Goal: Task Accomplishment & Management: Complete application form

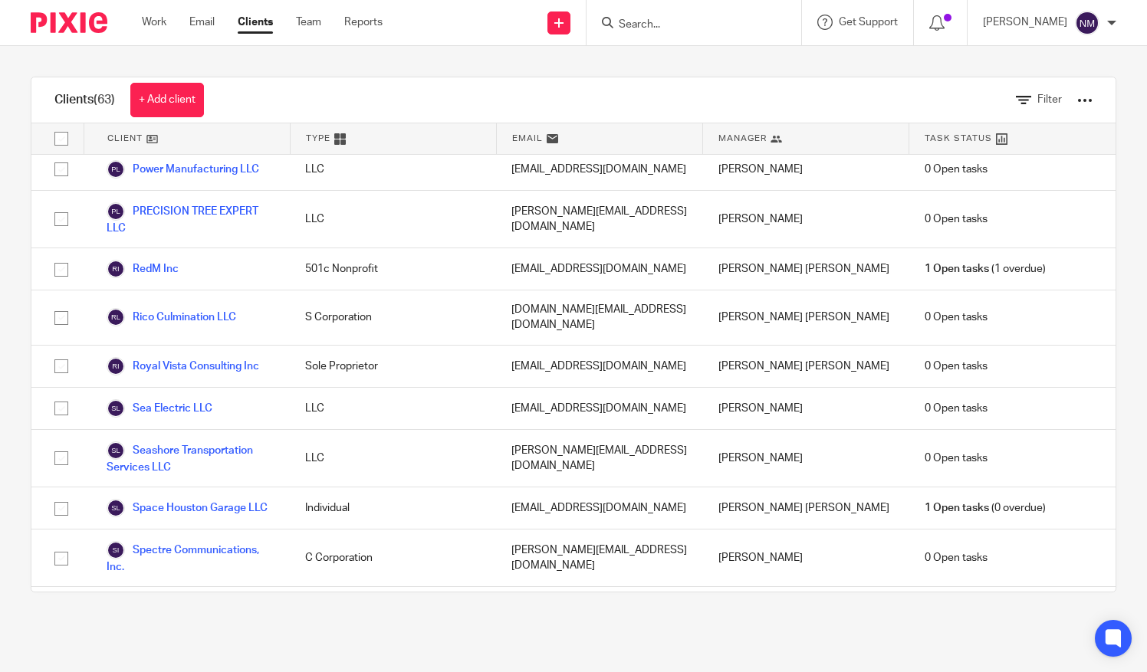
scroll to position [2223, 0]
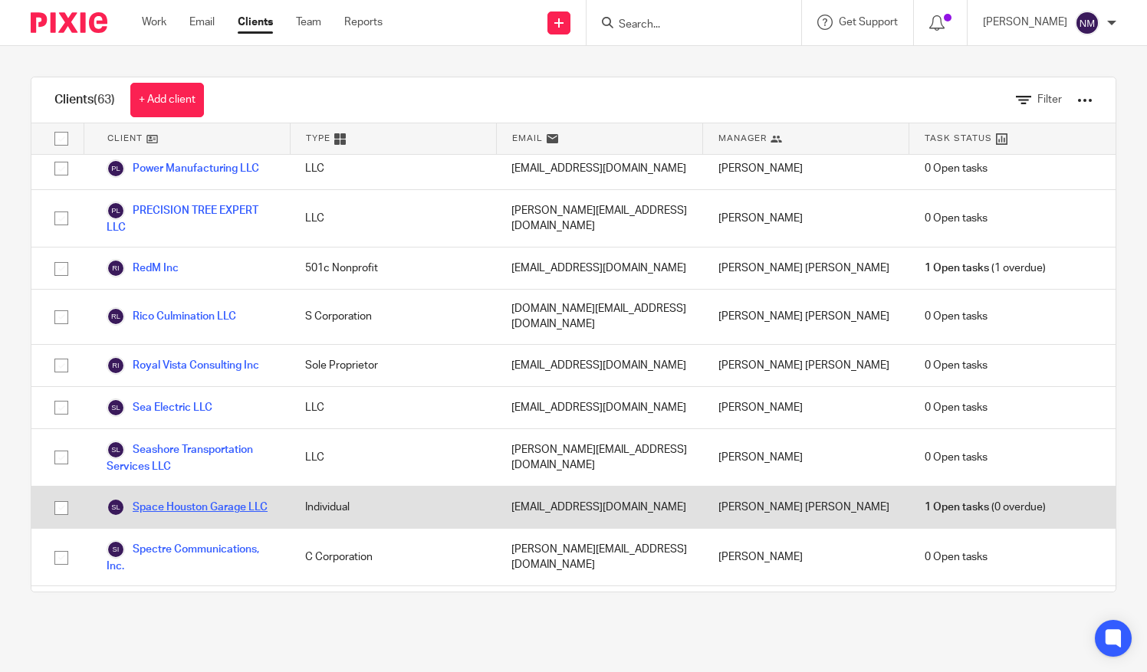
click at [152, 498] on link "Space Houston Garage LLC" at bounding box center [187, 507] width 161 height 18
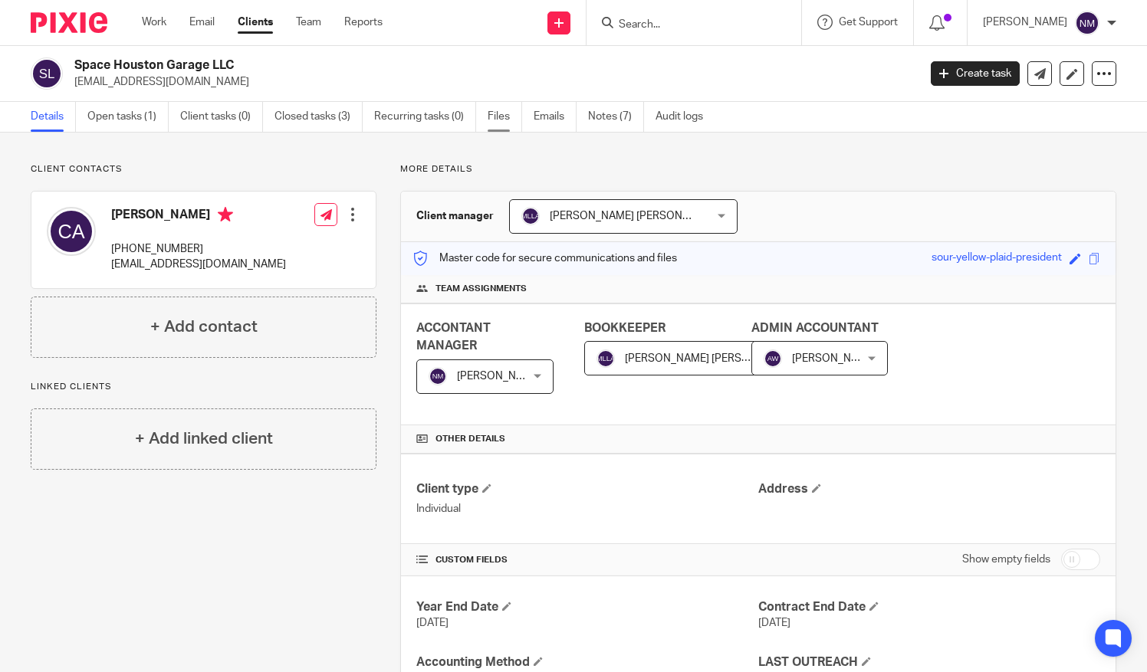
click at [500, 115] on link "Files" at bounding box center [505, 117] width 35 height 30
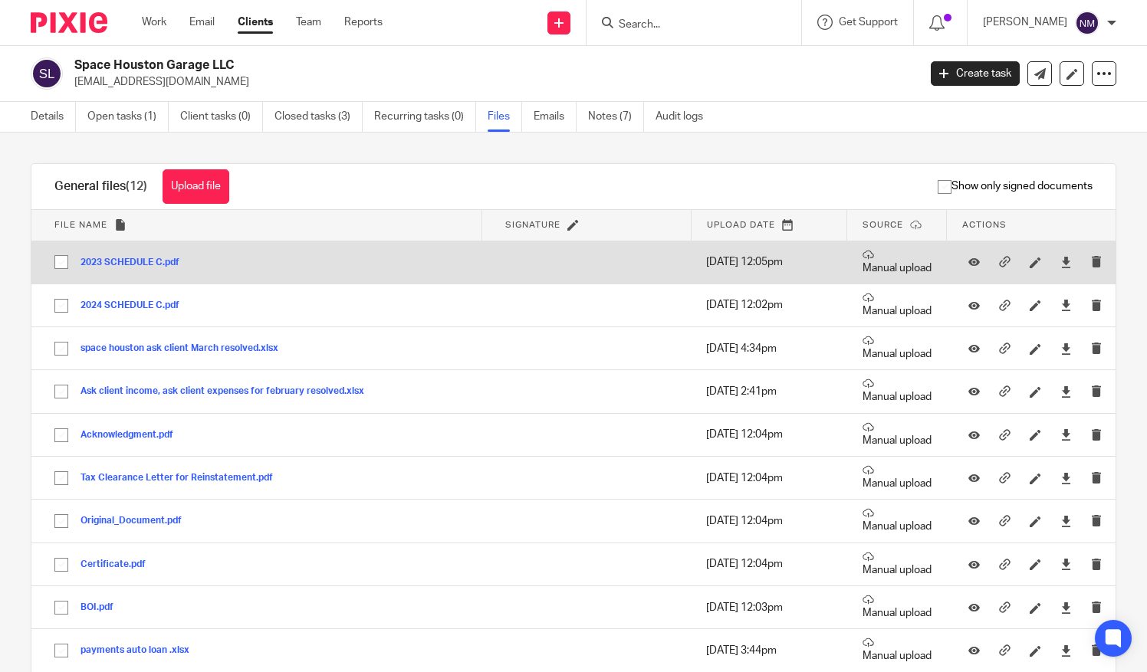
click at [115, 261] on button "2023 SCHEDULE C.pdf" at bounding box center [136, 263] width 110 height 11
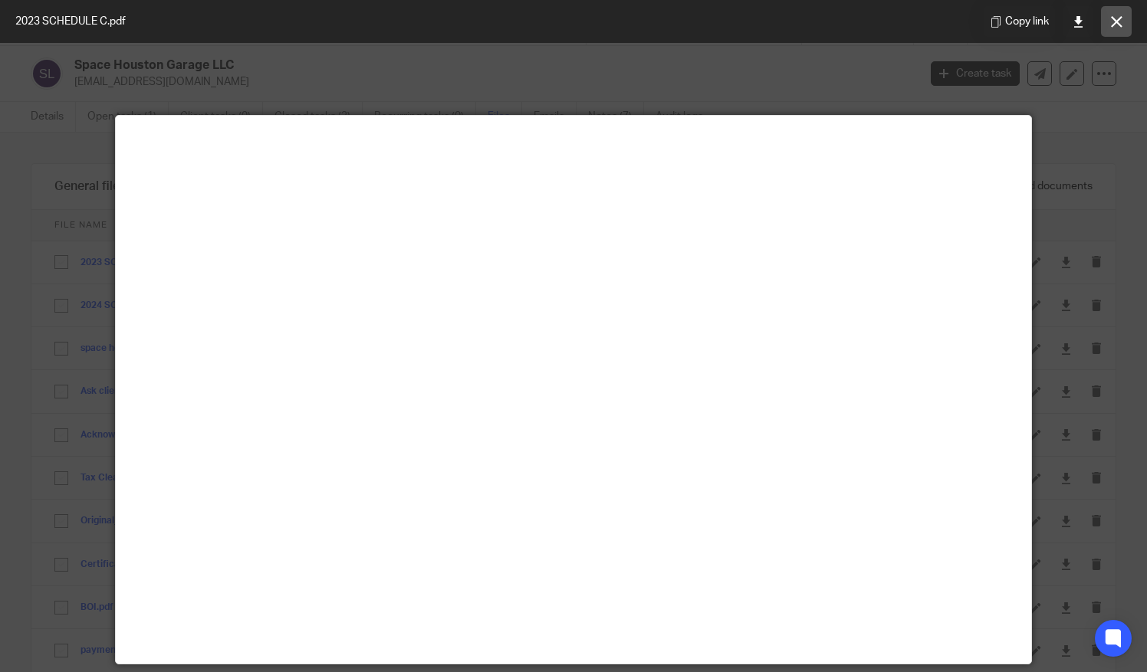
click at [1116, 12] on button at bounding box center [1116, 21] width 31 height 31
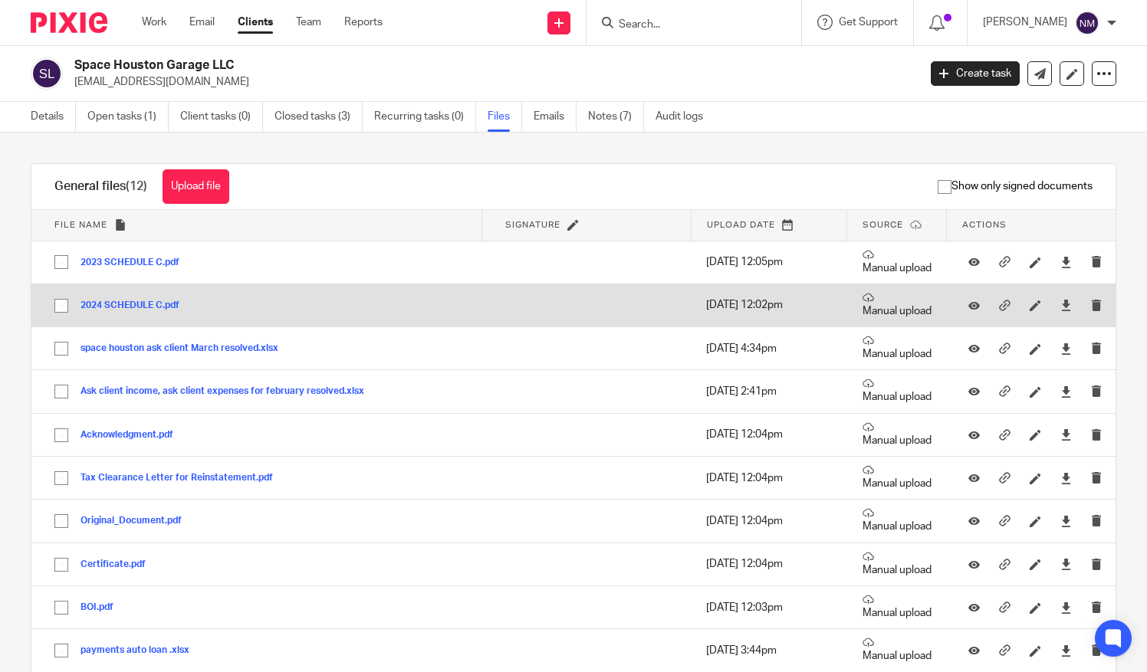
click at [117, 304] on button "2024 SCHEDULE C.pdf" at bounding box center [136, 306] width 110 height 11
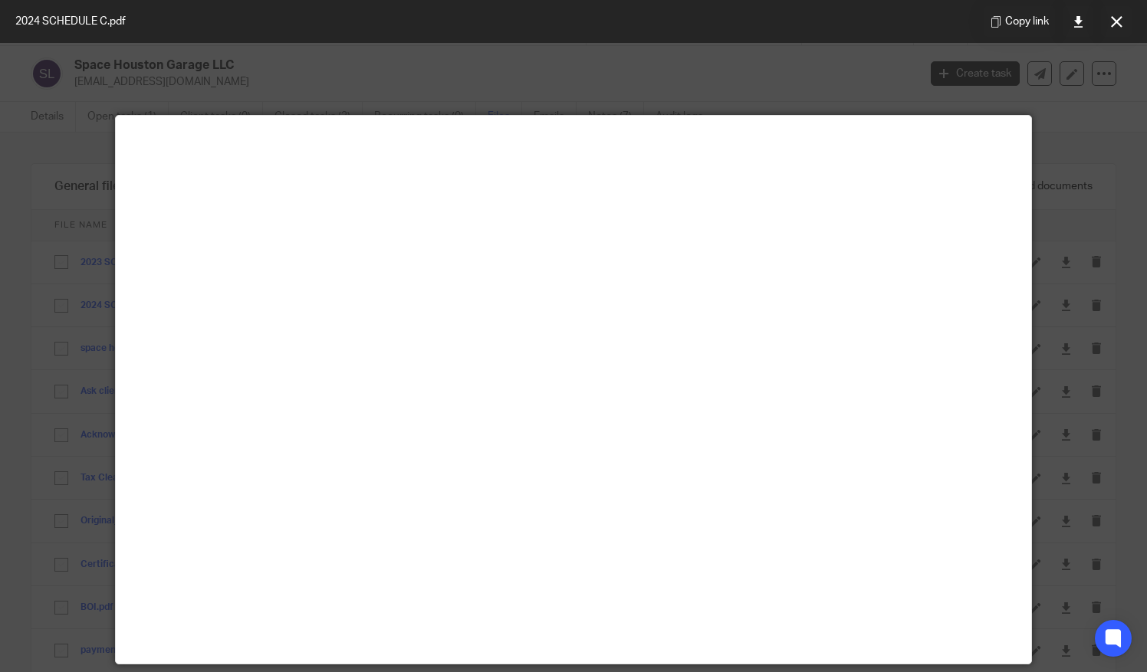
scroll to position [107, 0]
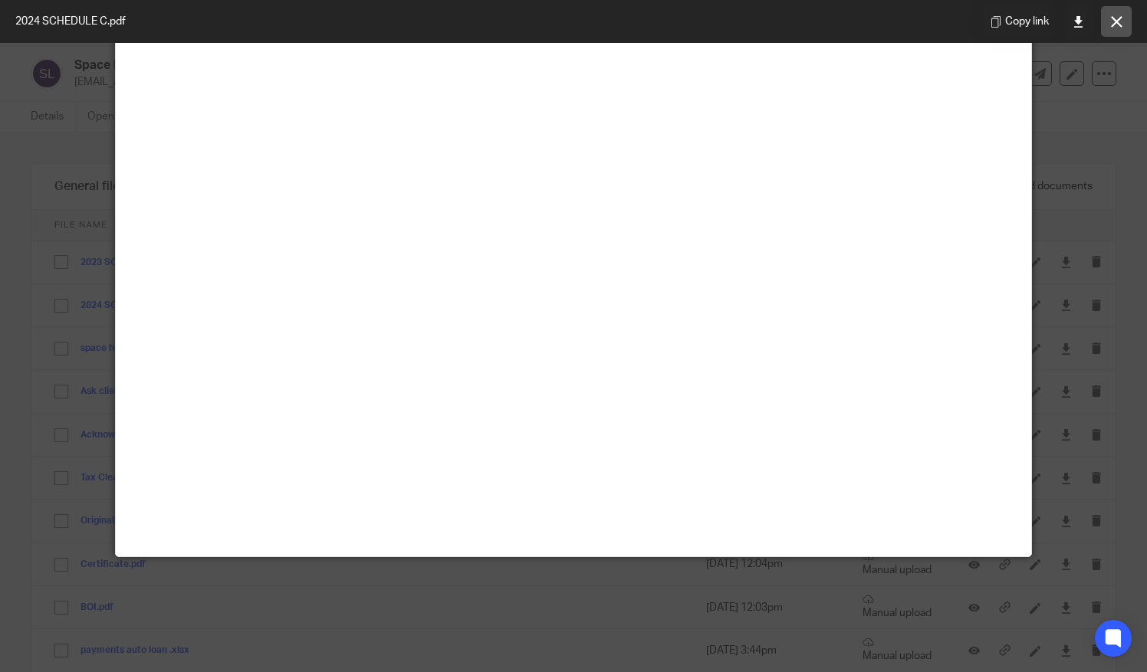
click at [1120, 33] on button at bounding box center [1116, 21] width 31 height 31
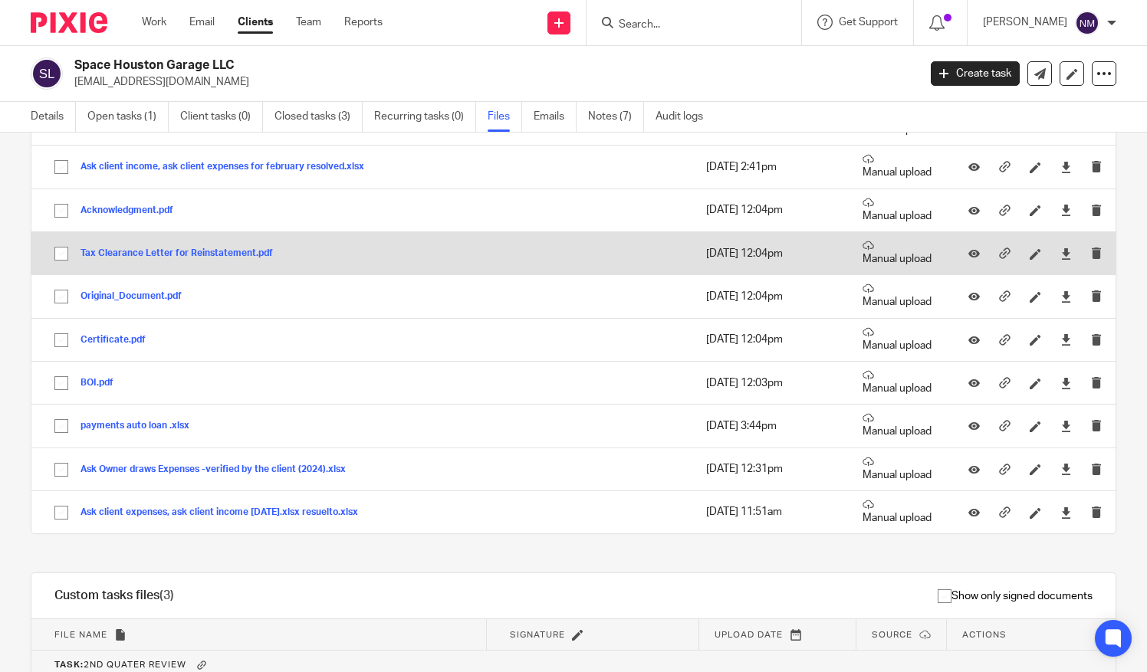
scroll to position [225, 0]
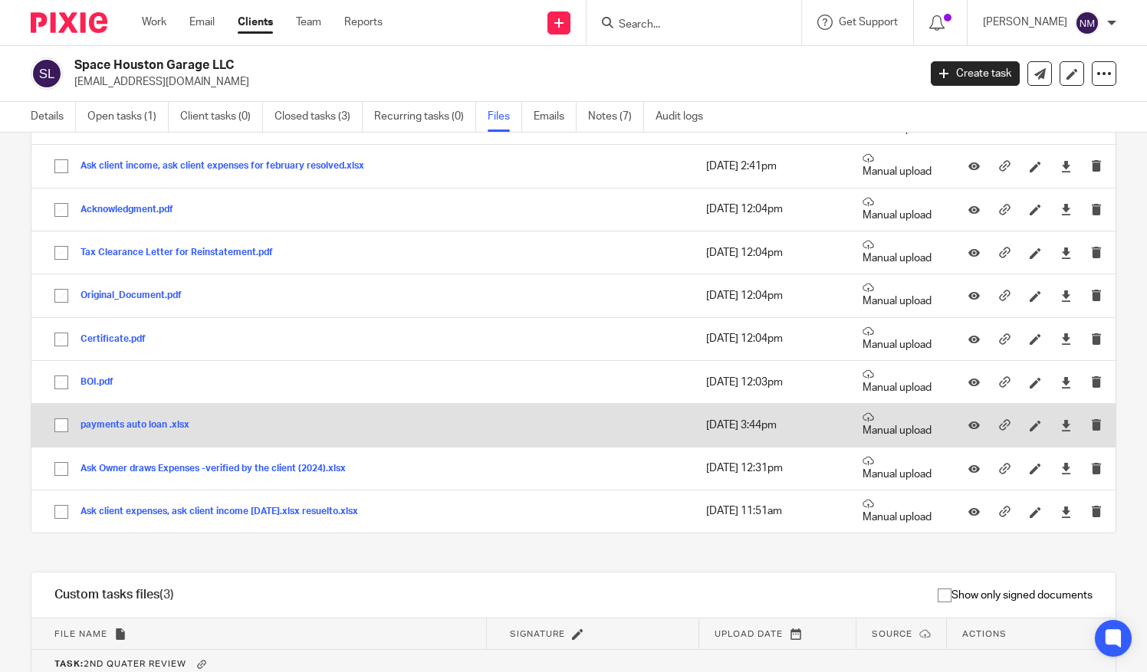
click at [135, 420] on button "payments auto loan .xlsx" at bounding box center [141, 425] width 120 height 11
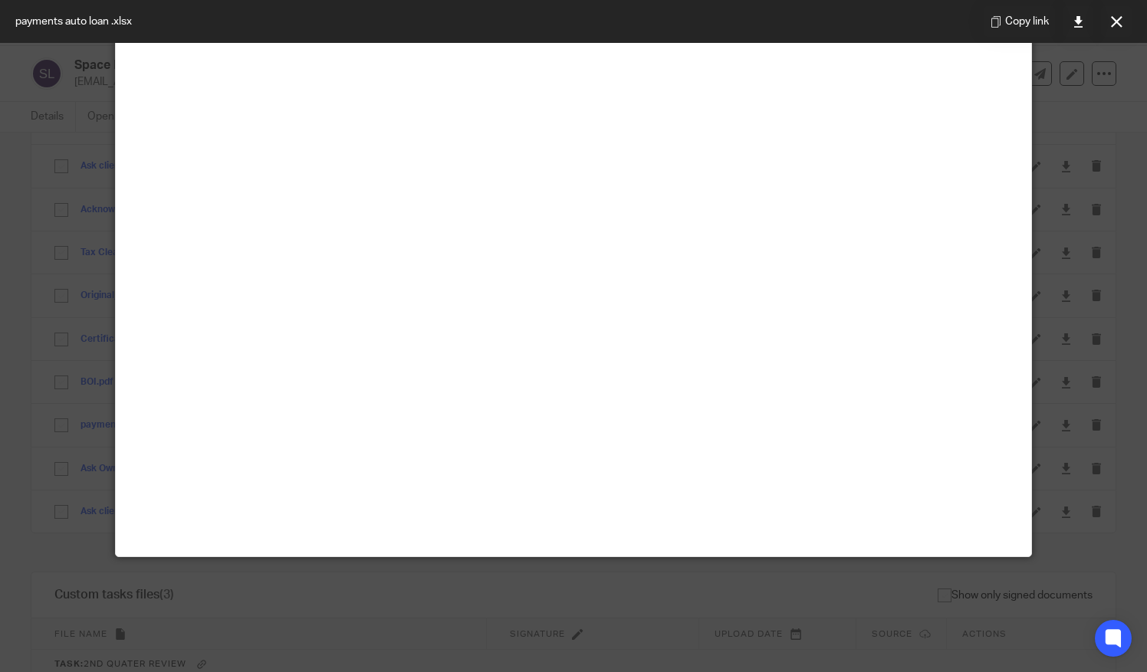
scroll to position [0, 0]
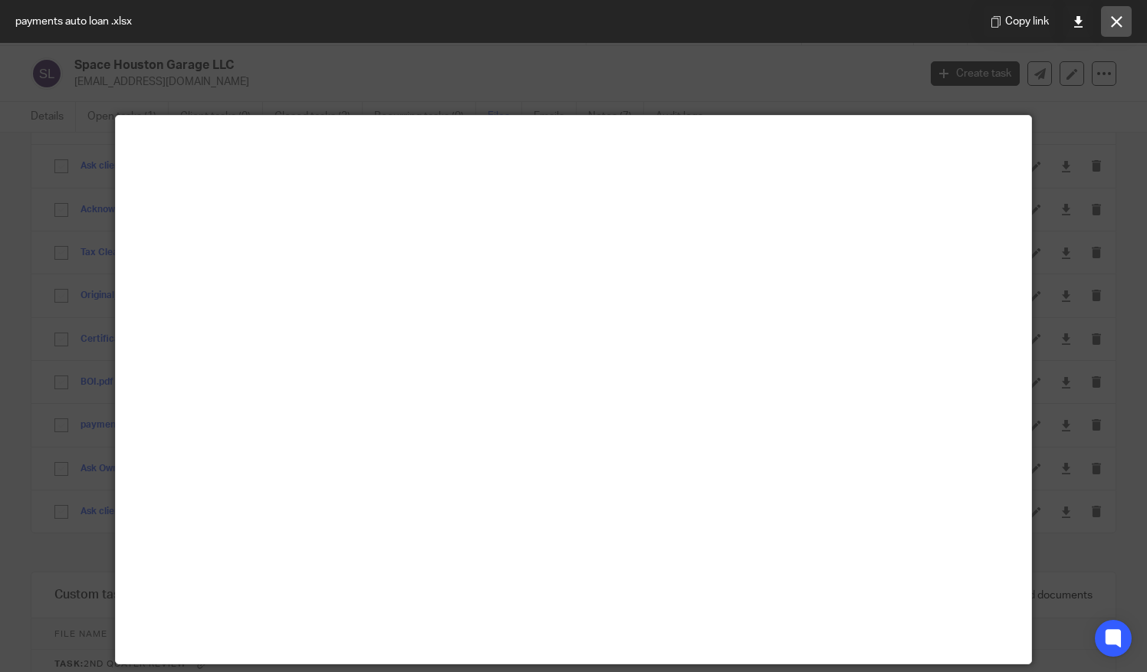
click at [1118, 26] on icon at bounding box center [1117, 22] width 12 height 12
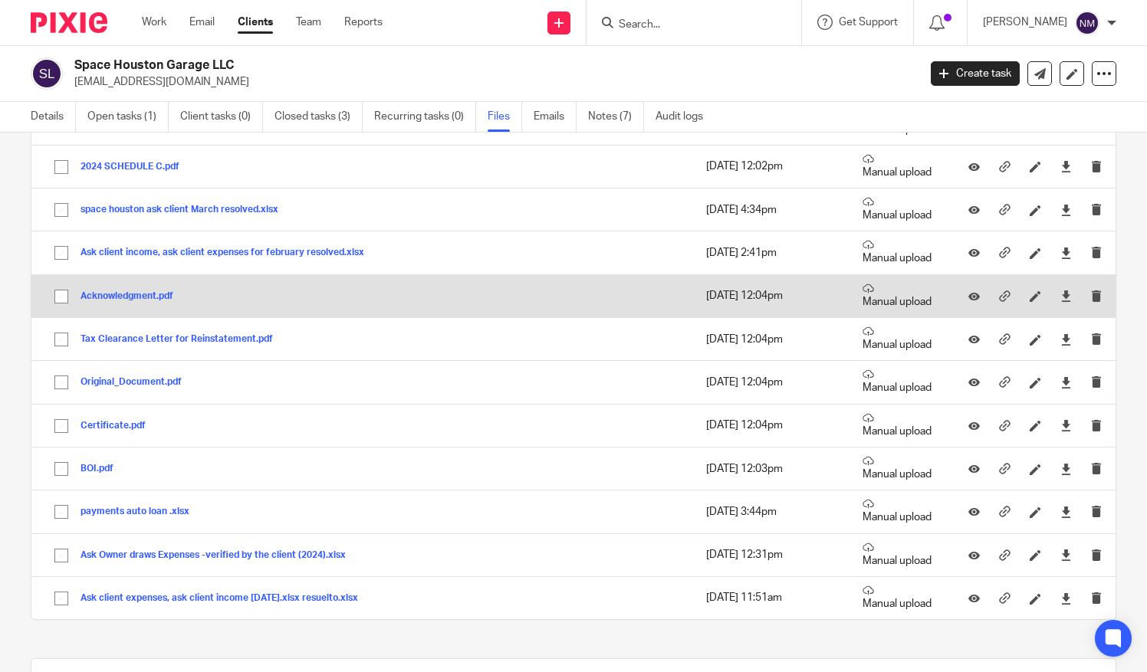
scroll to position [126, 0]
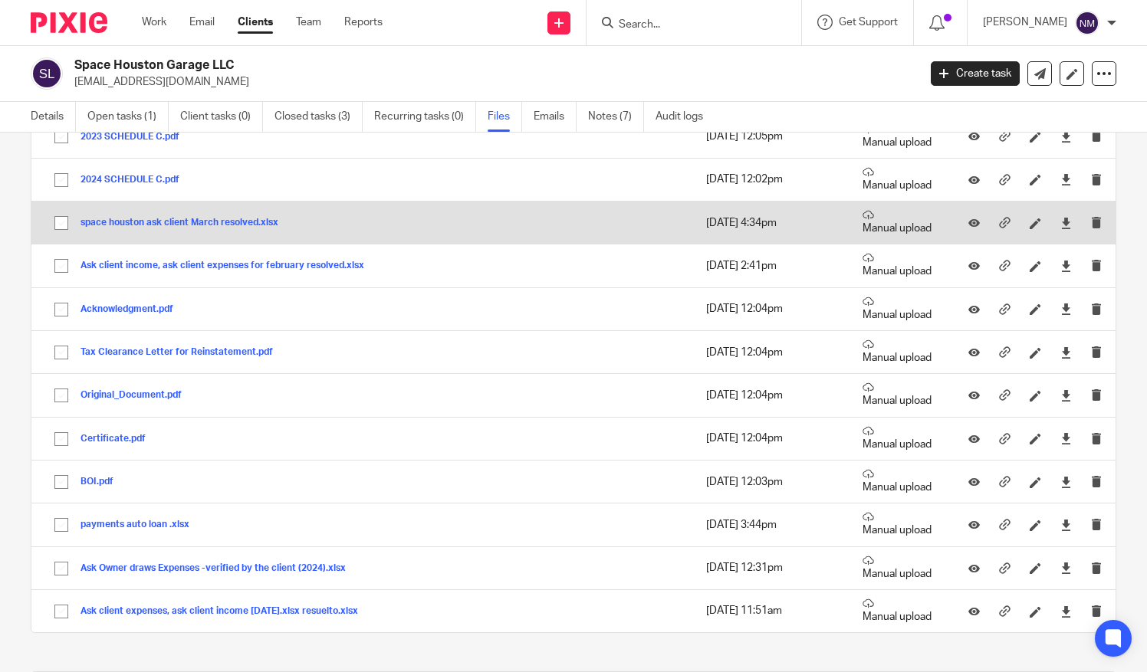
click at [165, 219] on button "space houston ask client March resolved.xlsx" at bounding box center [185, 223] width 209 height 11
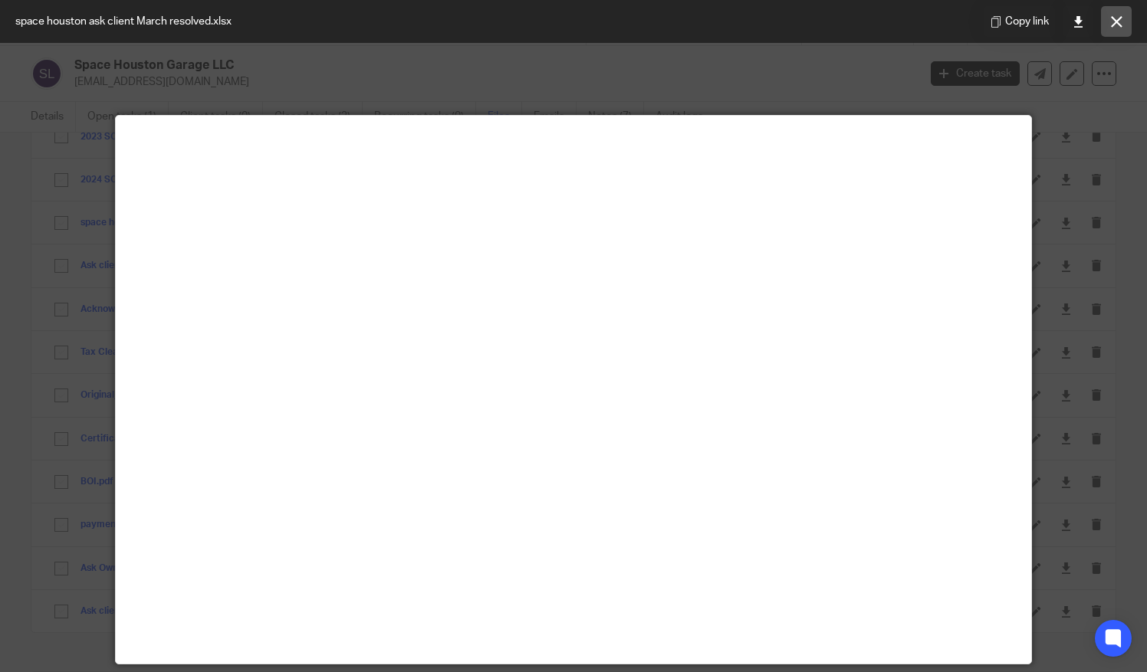
click at [1119, 16] on icon at bounding box center [1117, 22] width 12 height 12
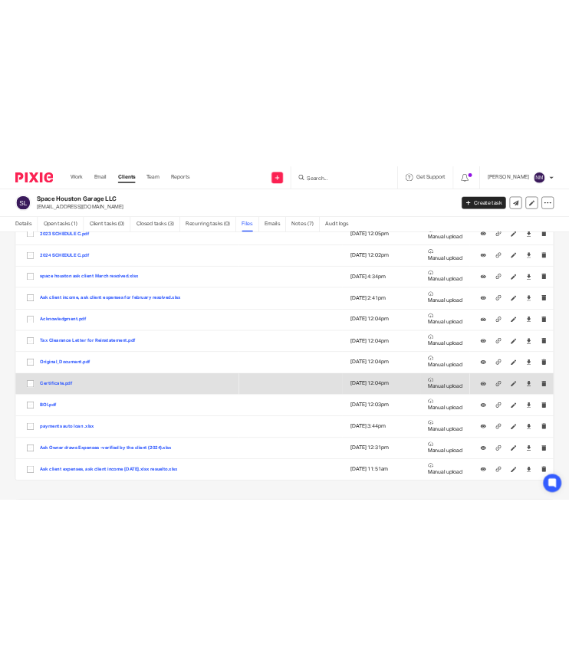
scroll to position [0, 0]
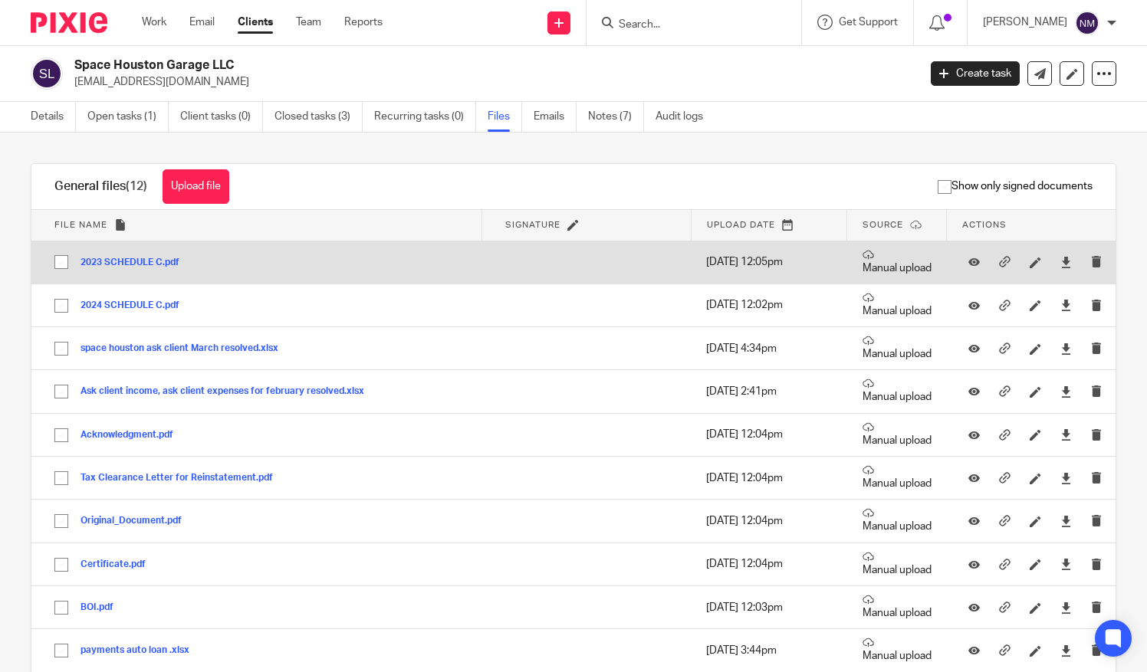
click at [102, 258] on button "2023 SCHEDULE C.pdf" at bounding box center [136, 263] width 110 height 11
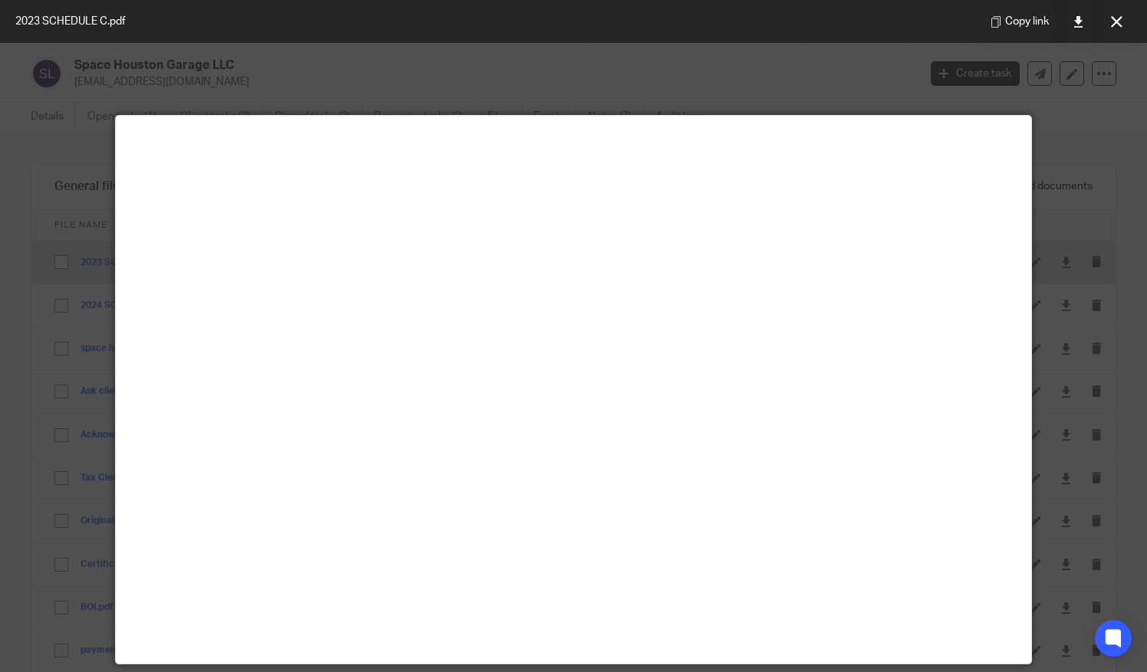
click at [123, 259] on div "2023 SCHEDULE C.pdf Copy link General files (12) Upload file Download selected …" at bounding box center [561, 642] width 1109 height 959
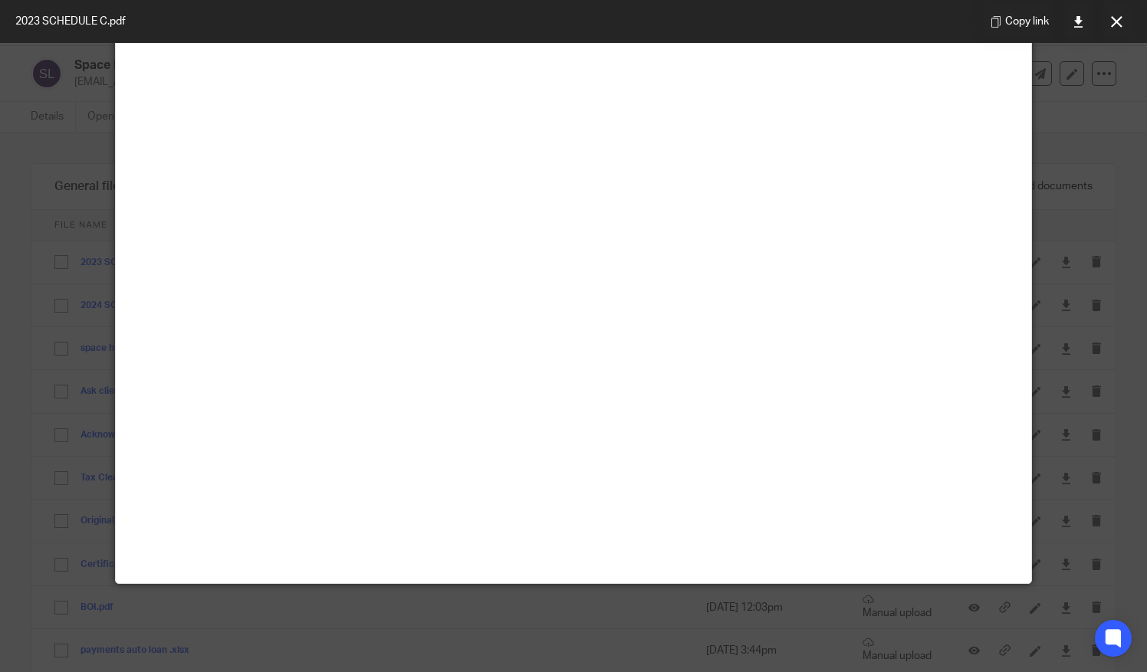
scroll to position [81, 0]
click at [1122, 16] on button at bounding box center [1116, 21] width 31 height 31
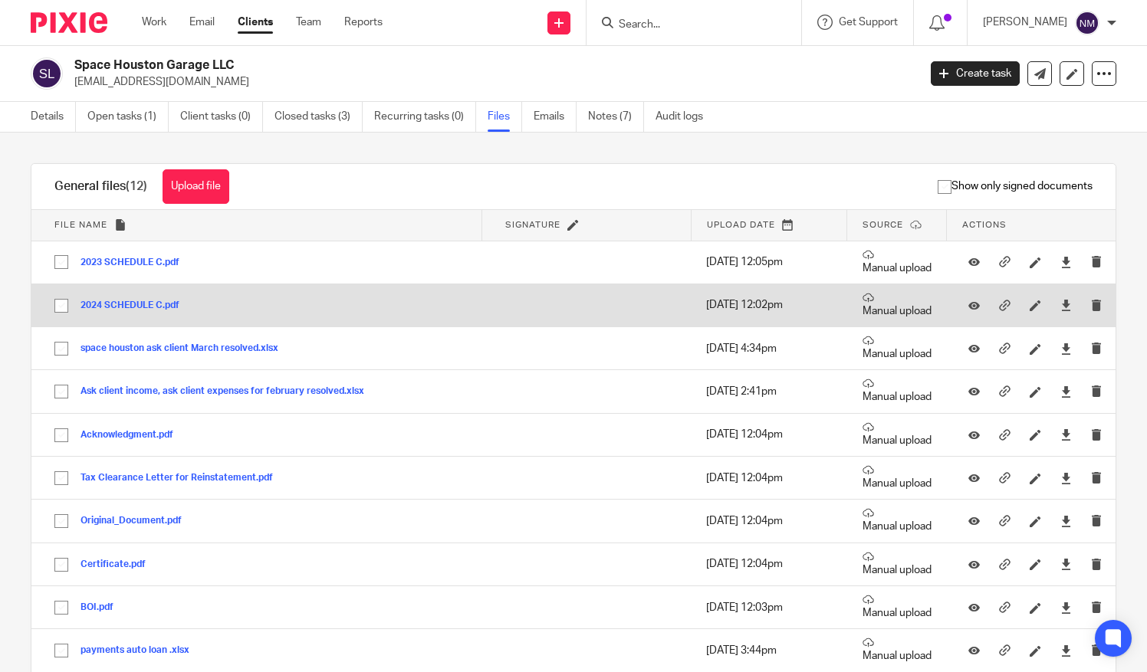
click at [98, 301] on button "2024 SCHEDULE C.pdf" at bounding box center [136, 306] width 110 height 11
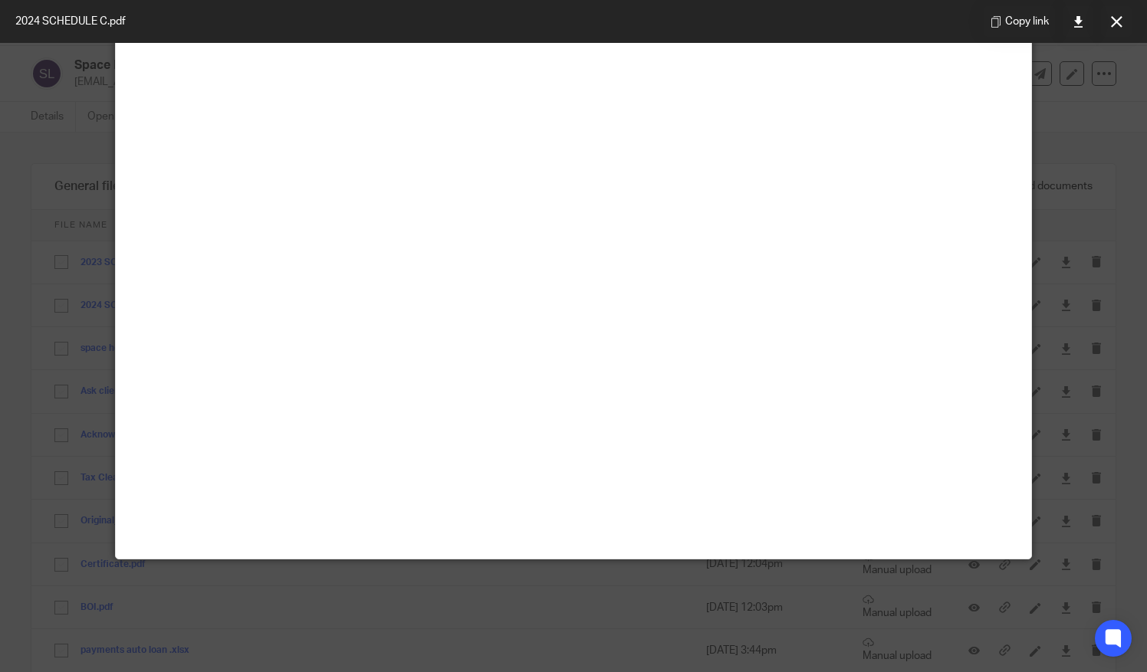
scroll to position [105, 0]
click at [1116, 13] on button at bounding box center [1116, 21] width 31 height 31
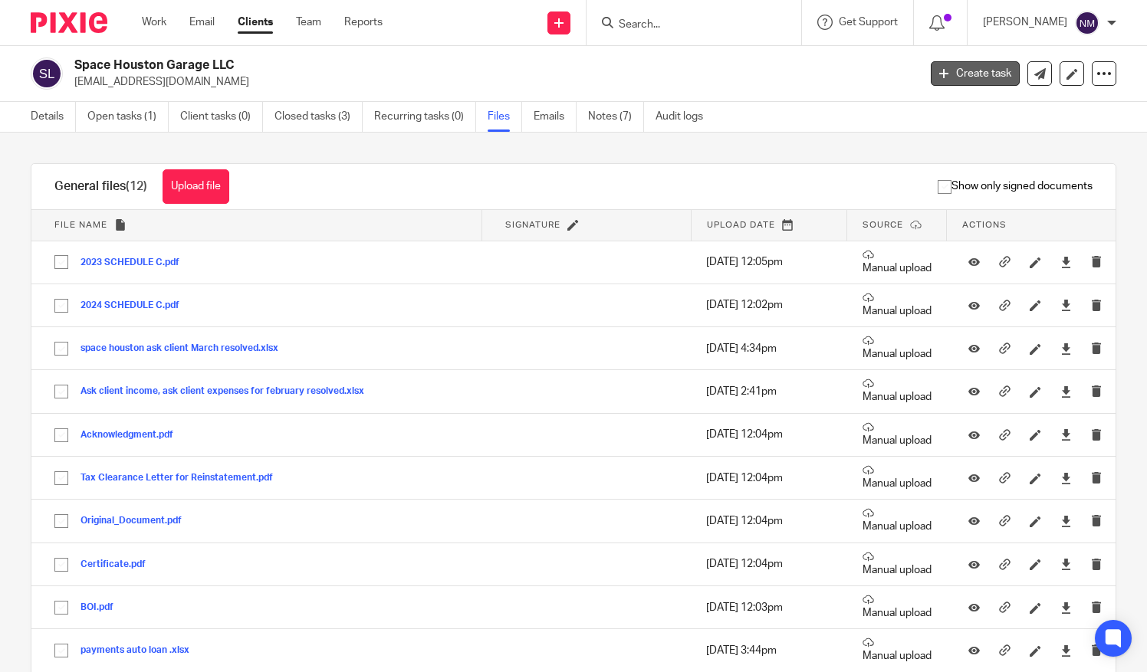
click at [975, 71] on link "Create task" at bounding box center [975, 73] width 89 height 25
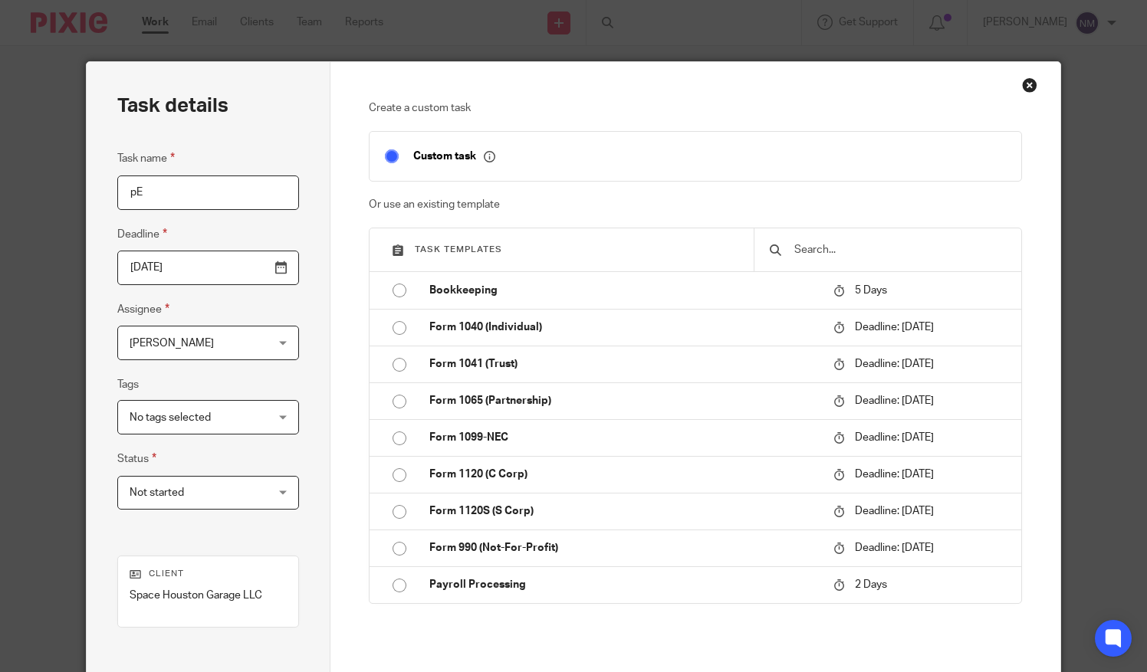
type input "p"
type input "PENDING ASSET DEPRECIADO EL 2023"
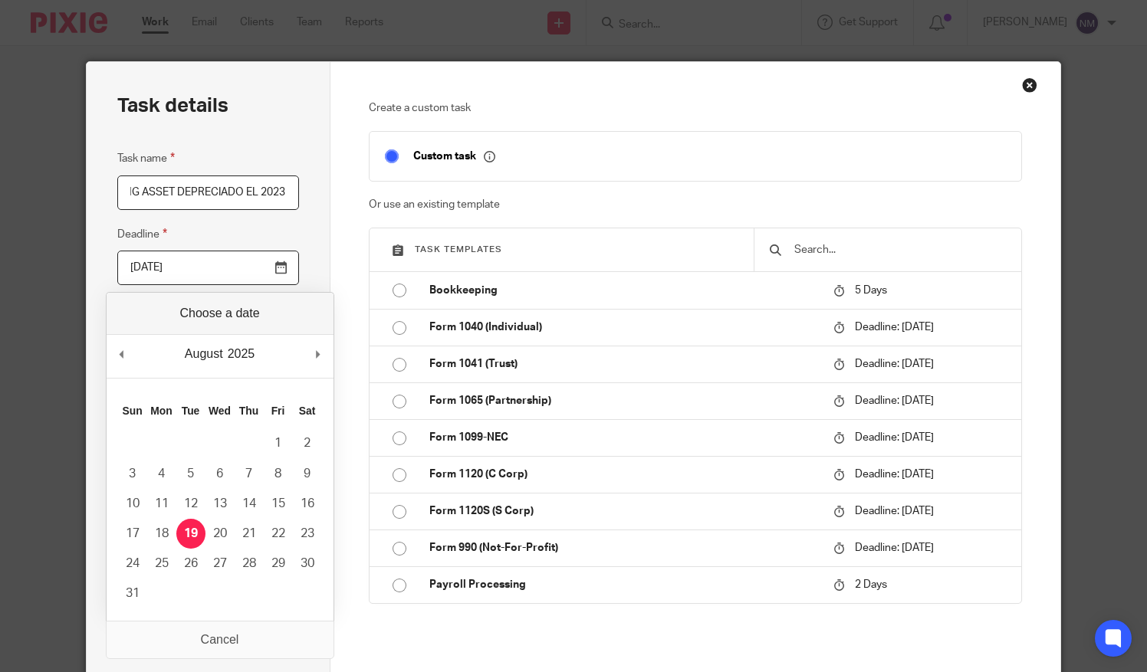
scroll to position [0, 0]
click at [273, 266] on input "[DATE]" at bounding box center [207, 268] width 181 height 35
type input "[DATE]"
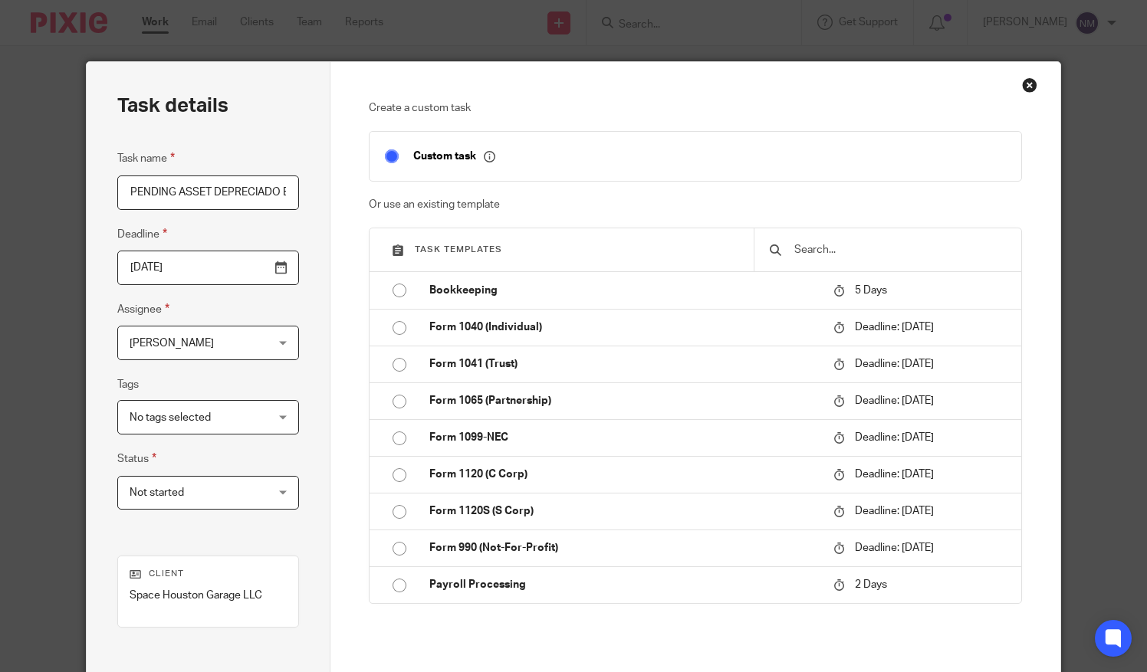
click at [277, 339] on div "[PERSON_NAME] [PERSON_NAME]" at bounding box center [207, 343] width 181 height 35
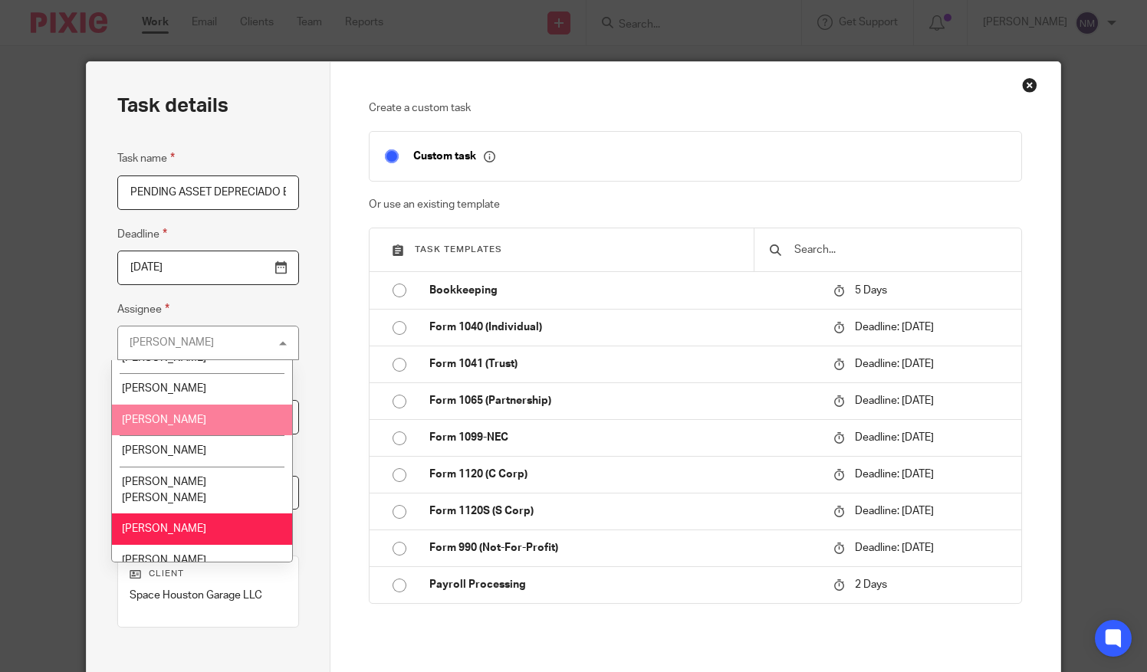
scroll to position [112, 0]
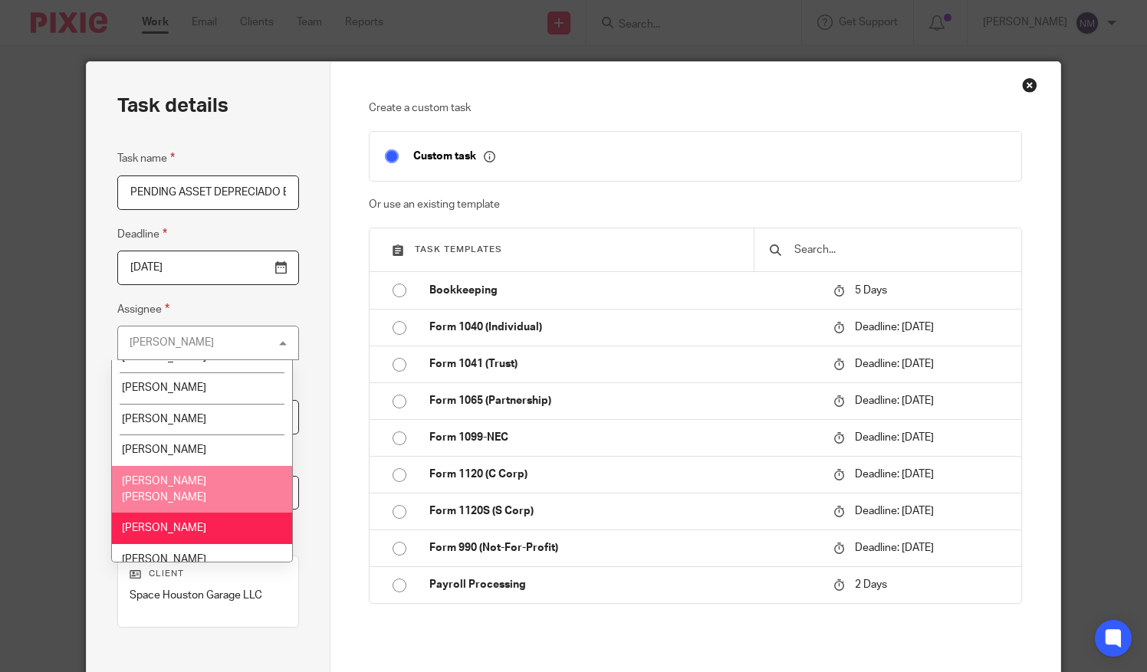
click at [201, 482] on span "[PERSON_NAME] [PERSON_NAME]" at bounding box center [164, 489] width 84 height 27
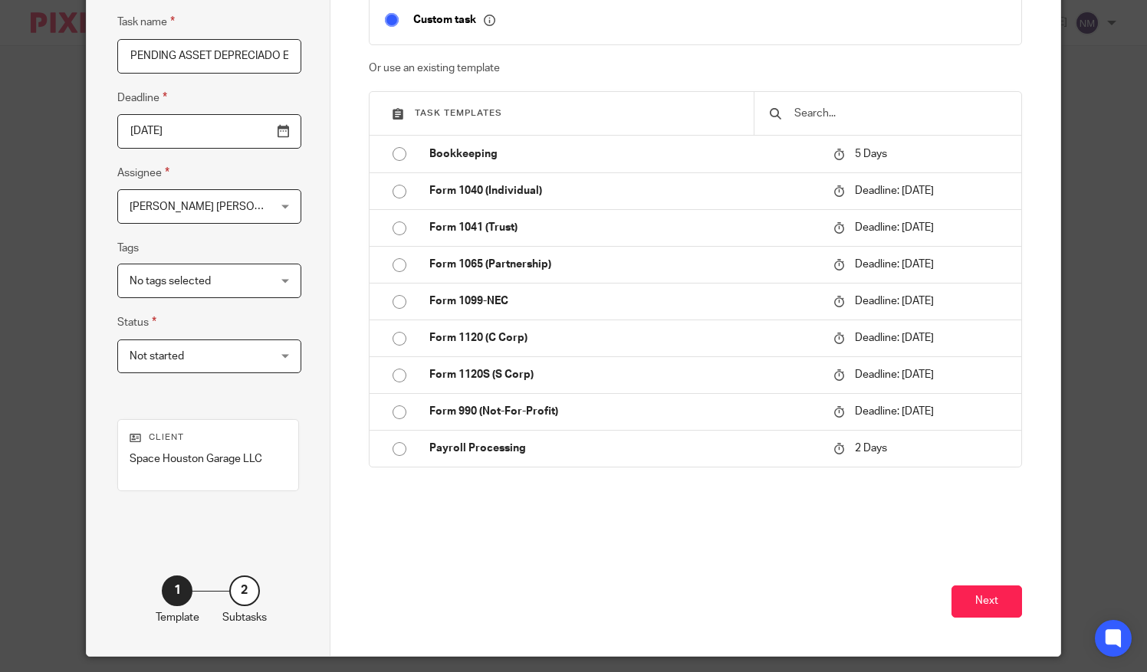
scroll to position [156, 0]
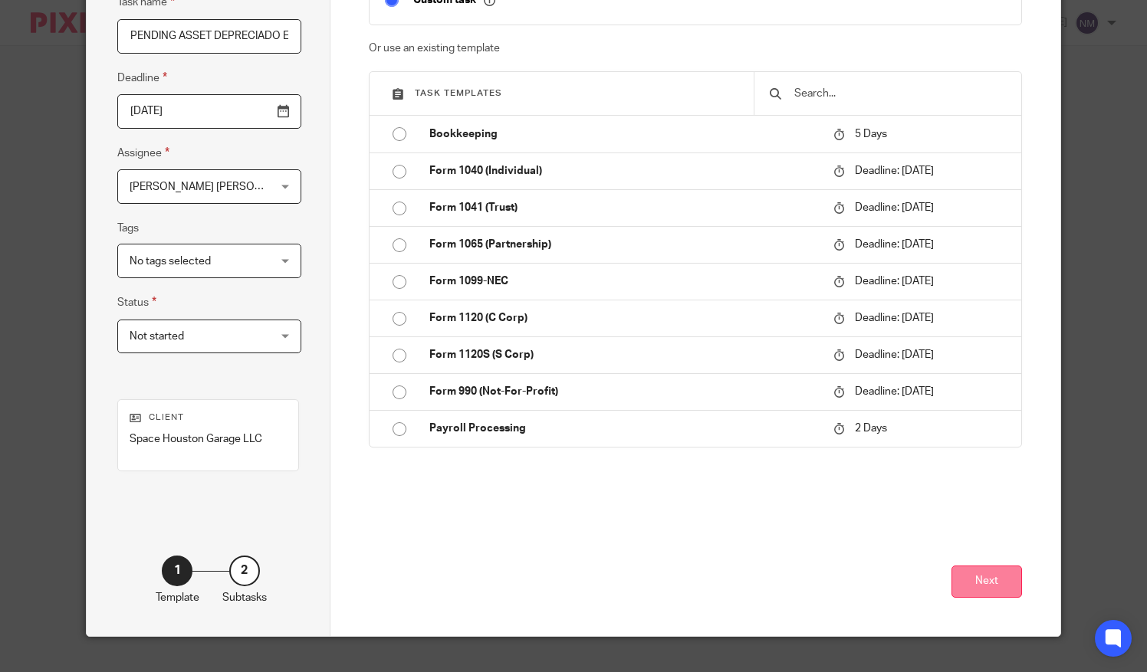
click at [981, 578] on button "Next" at bounding box center [986, 582] width 71 height 33
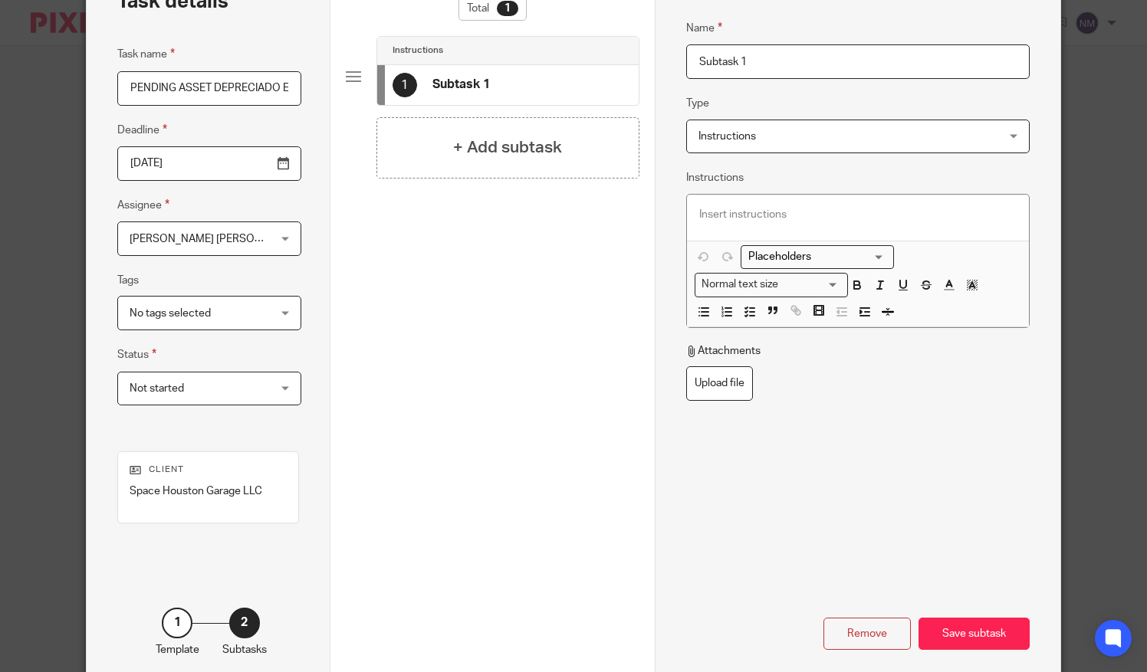
scroll to position [107, 0]
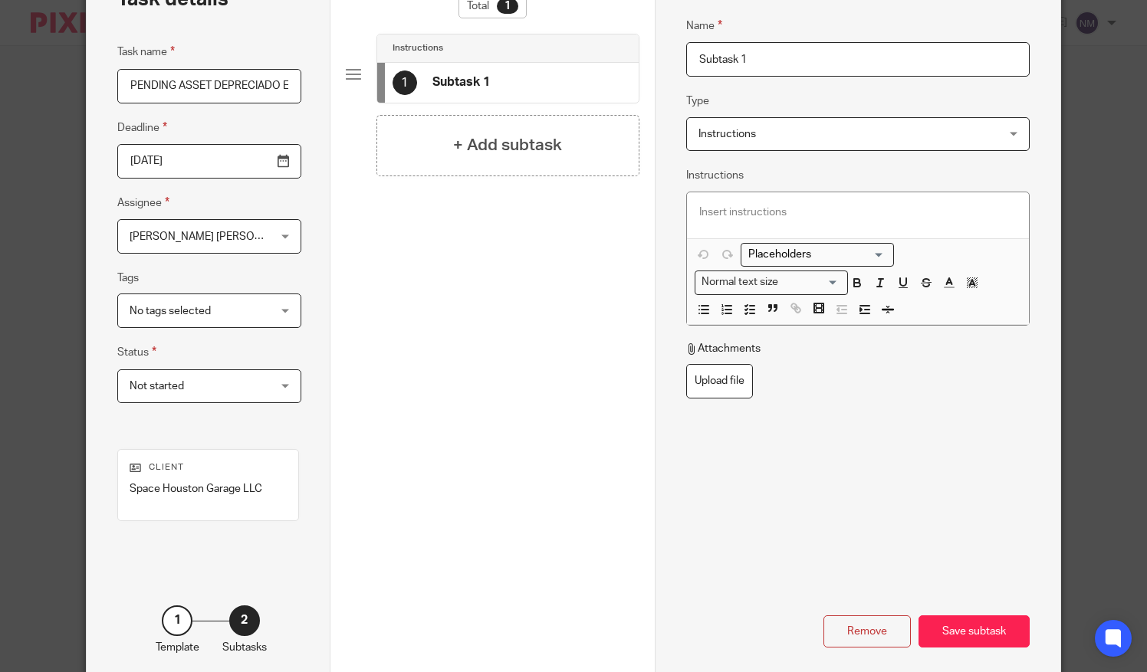
click at [777, 59] on input "Subtask 1" at bounding box center [857, 59] width 343 height 35
type input "S"
type input "P"
type input "REGISTRAR EL ASSET"
click at [742, 215] on p at bounding box center [857, 212] width 317 height 15
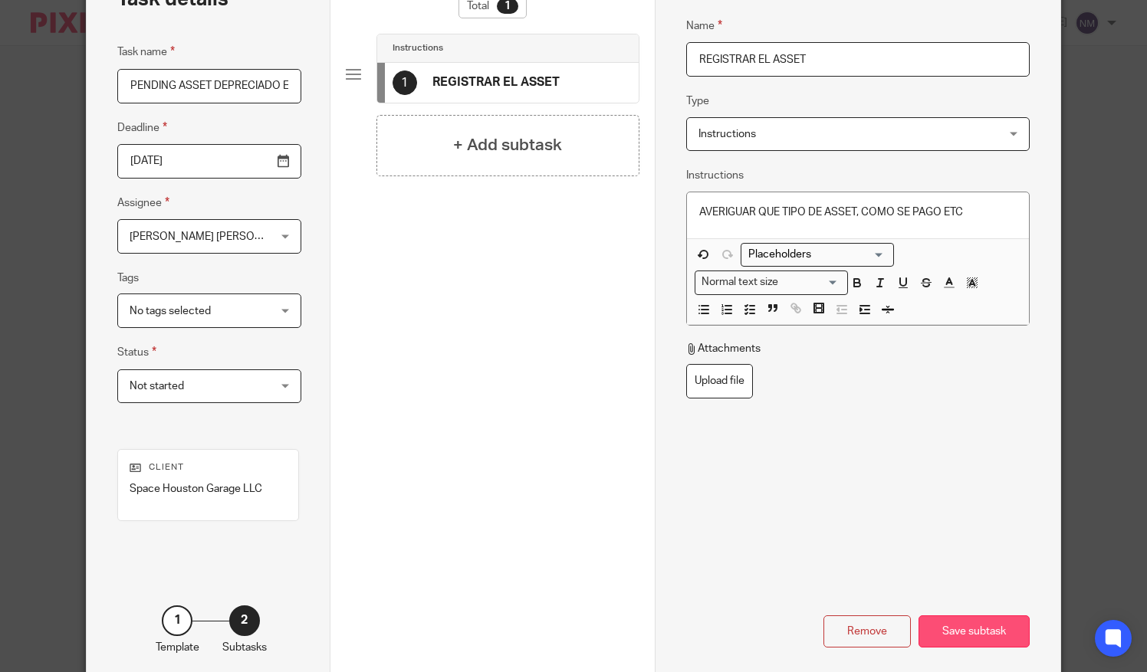
click at [982, 623] on div "Save subtask" at bounding box center [974, 632] width 111 height 33
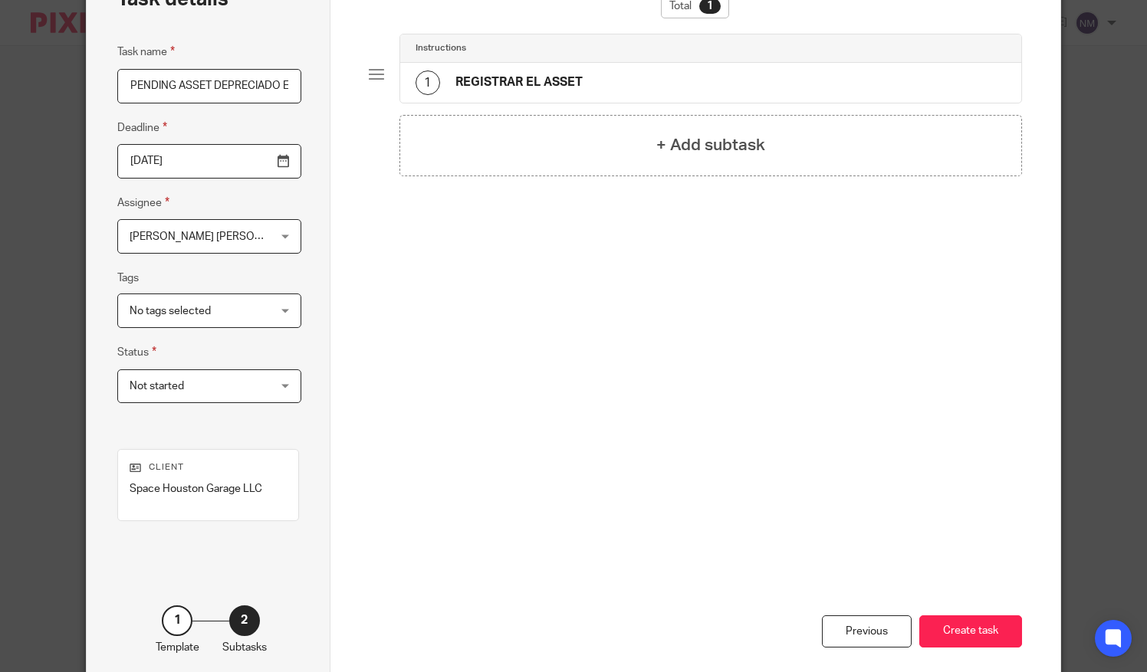
click at [982, 623] on button "Create task" at bounding box center [970, 632] width 103 height 33
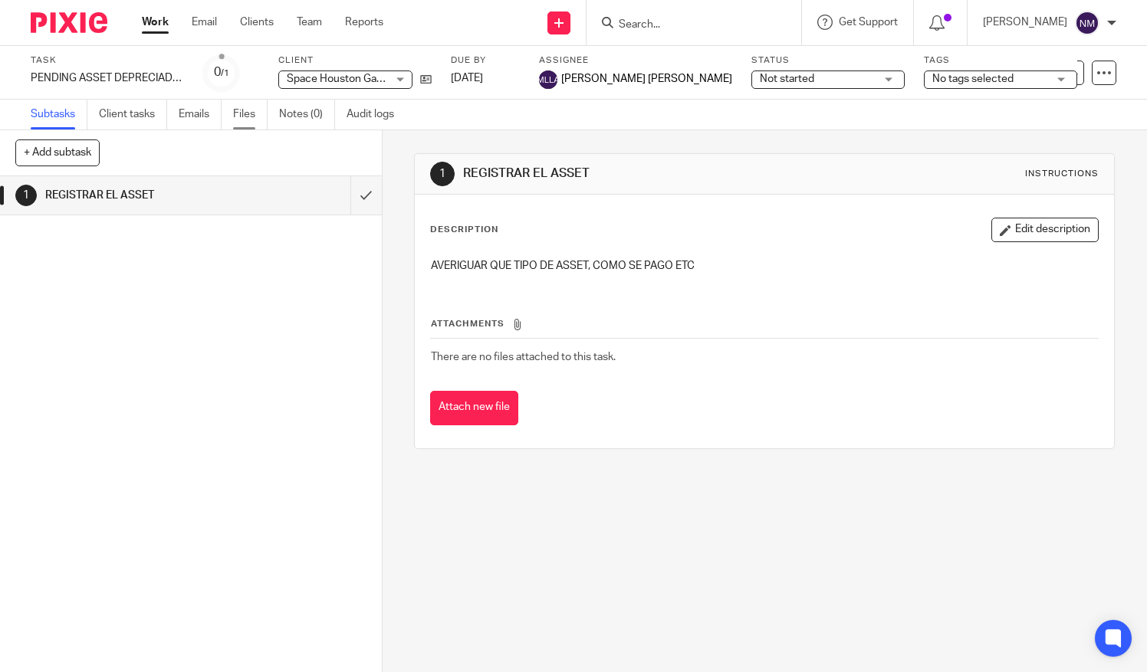
click at [245, 111] on link "Files" at bounding box center [250, 115] width 35 height 30
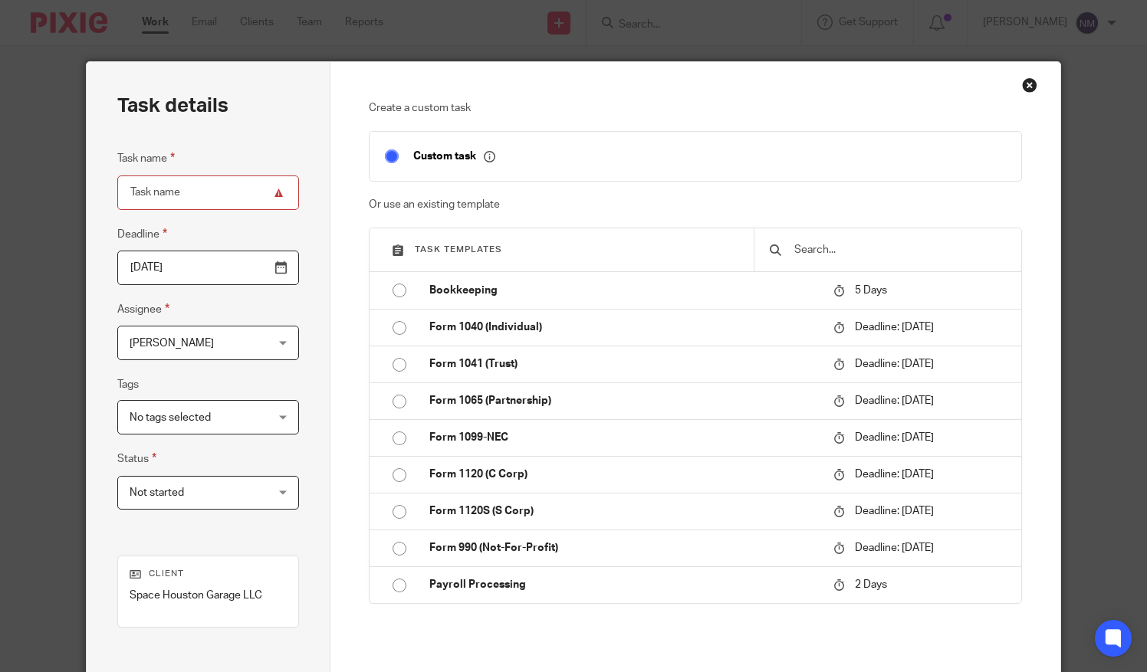
click at [1024, 84] on div "Close this dialog window" at bounding box center [1029, 84] width 15 height 15
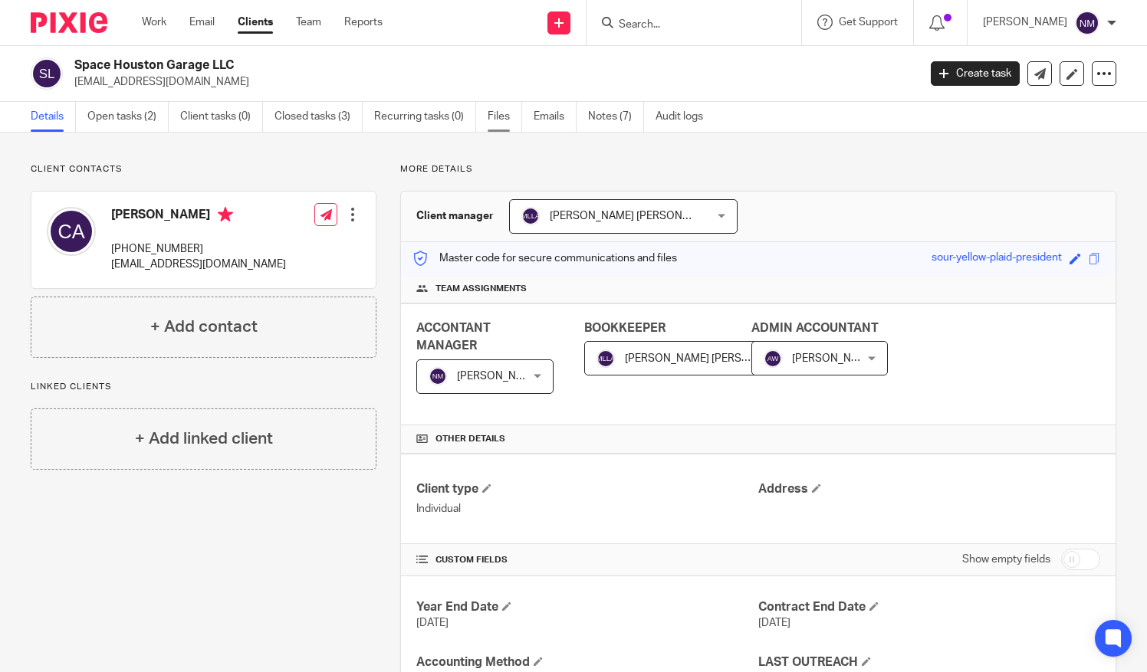
click at [493, 113] on link "Files" at bounding box center [505, 117] width 35 height 30
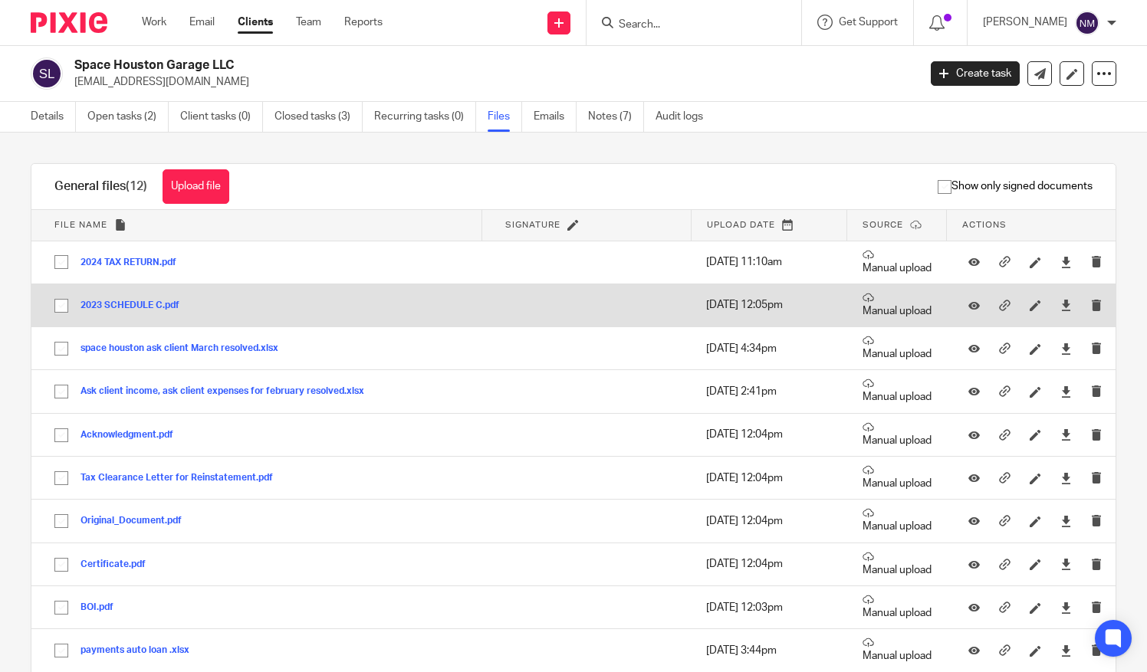
click at [134, 301] on button "2023 SCHEDULE C.pdf" at bounding box center [136, 306] width 110 height 11
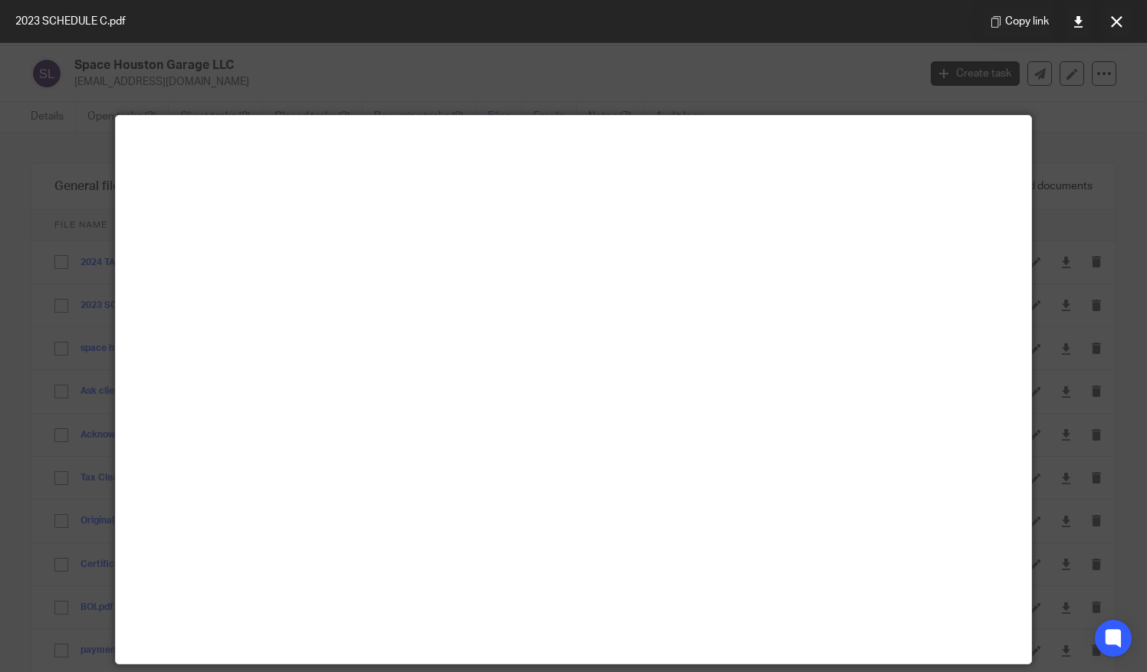
scroll to position [107, 0]
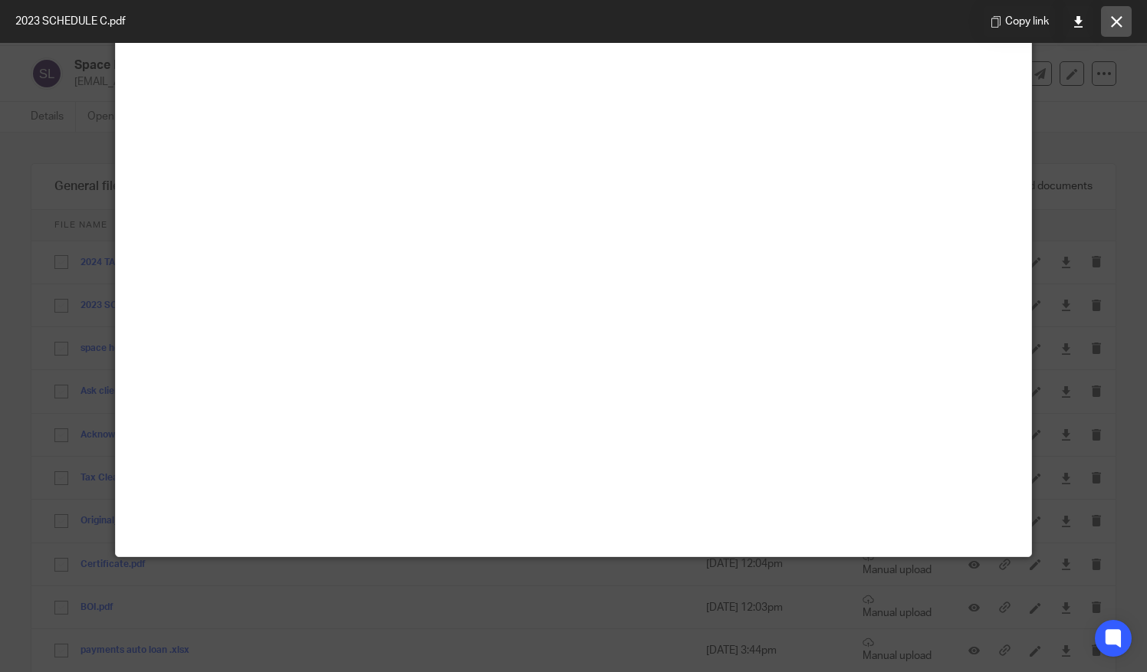
click at [1122, 18] on icon at bounding box center [1117, 22] width 12 height 12
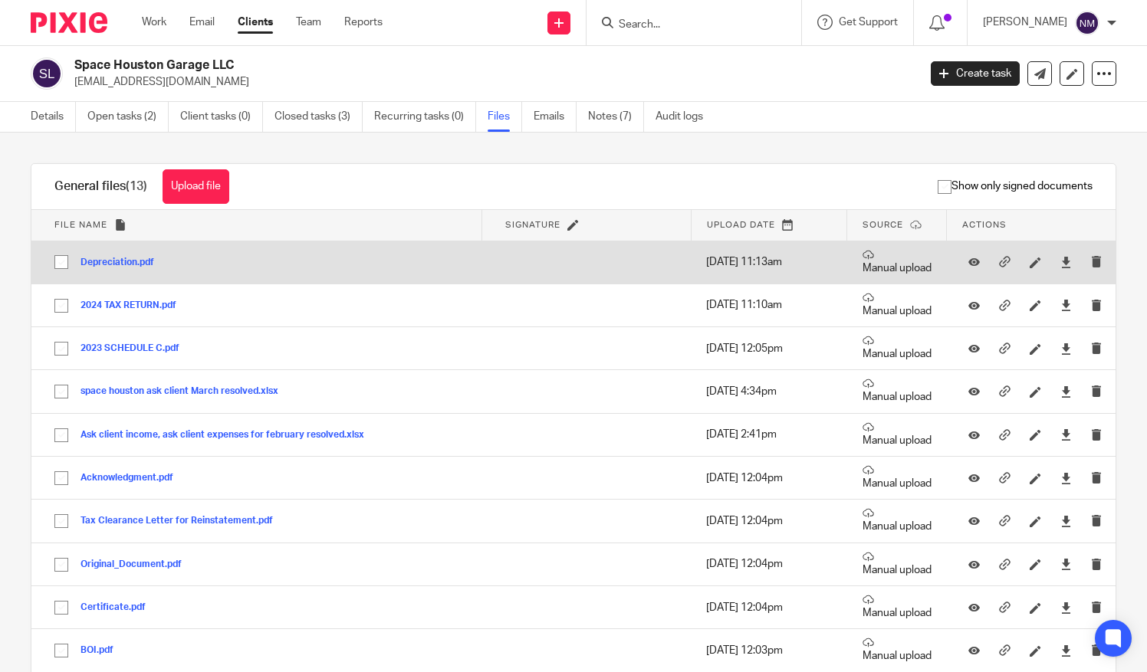
click at [117, 255] on div "Depreciation.pdf" at bounding box center [123, 262] width 85 height 15
click at [118, 258] on button "Depreciation.pdf" at bounding box center [123, 263] width 85 height 11
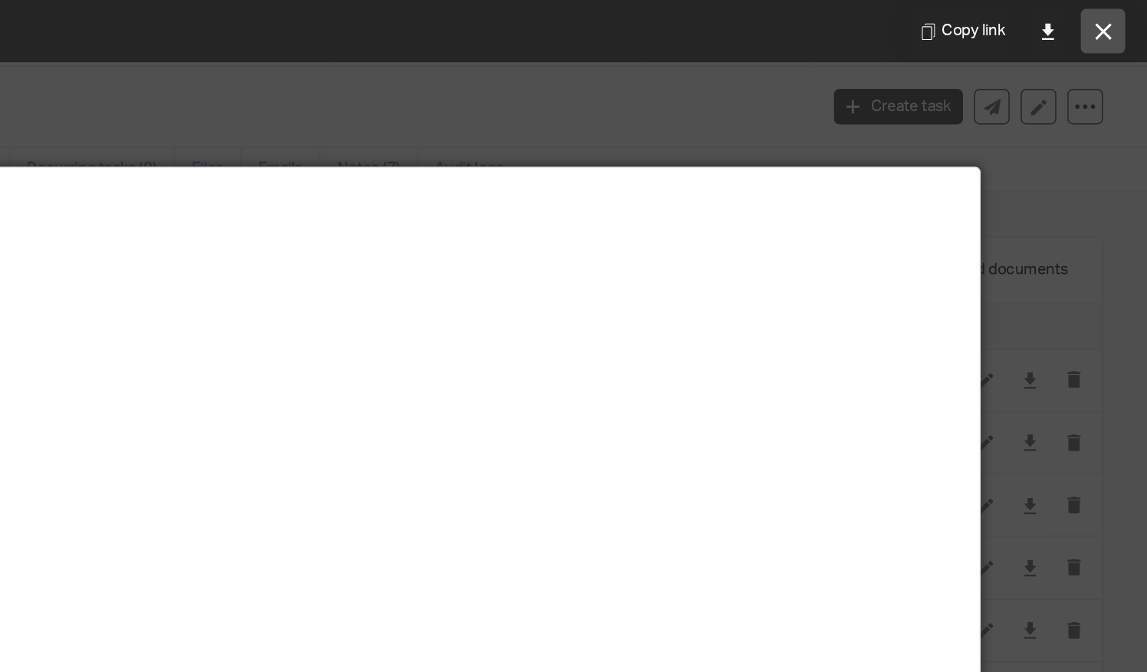
click at [1109, 23] on button at bounding box center [1116, 21] width 31 height 31
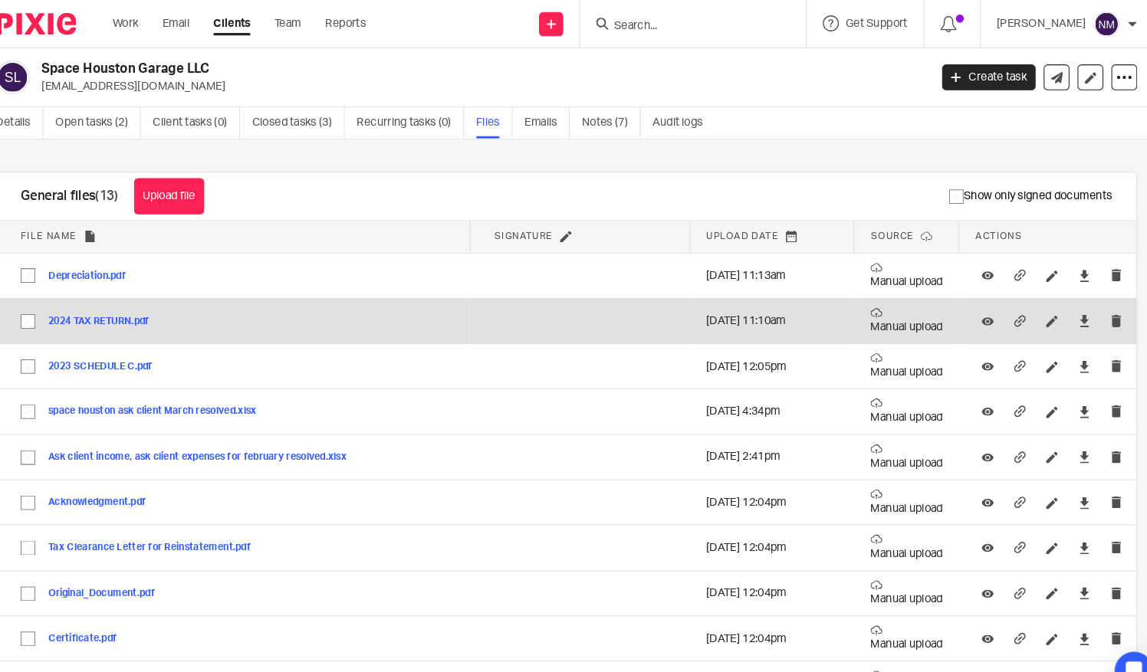
click at [123, 297] on div "2024 TAX RETURN.pdf" at bounding box center [134, 304] width 107 height 15
click at [121, 303] on button "2024 TAX RETURN.pdf" at bounding box center [134, 306] width 107 height 11
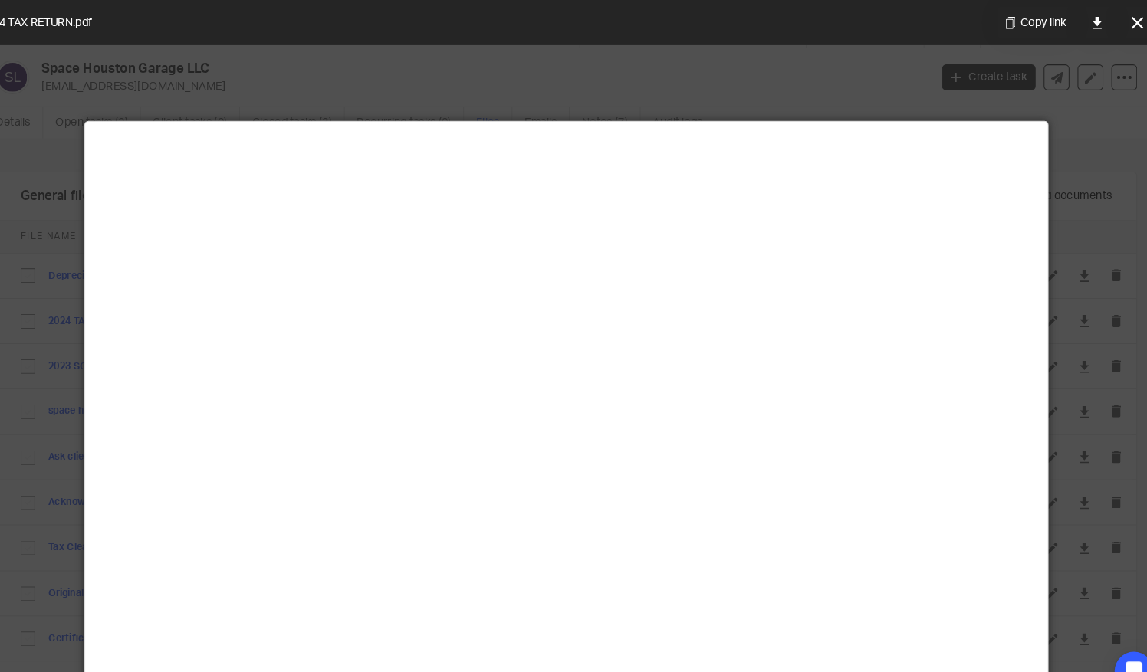
scroll to position [107, 0]
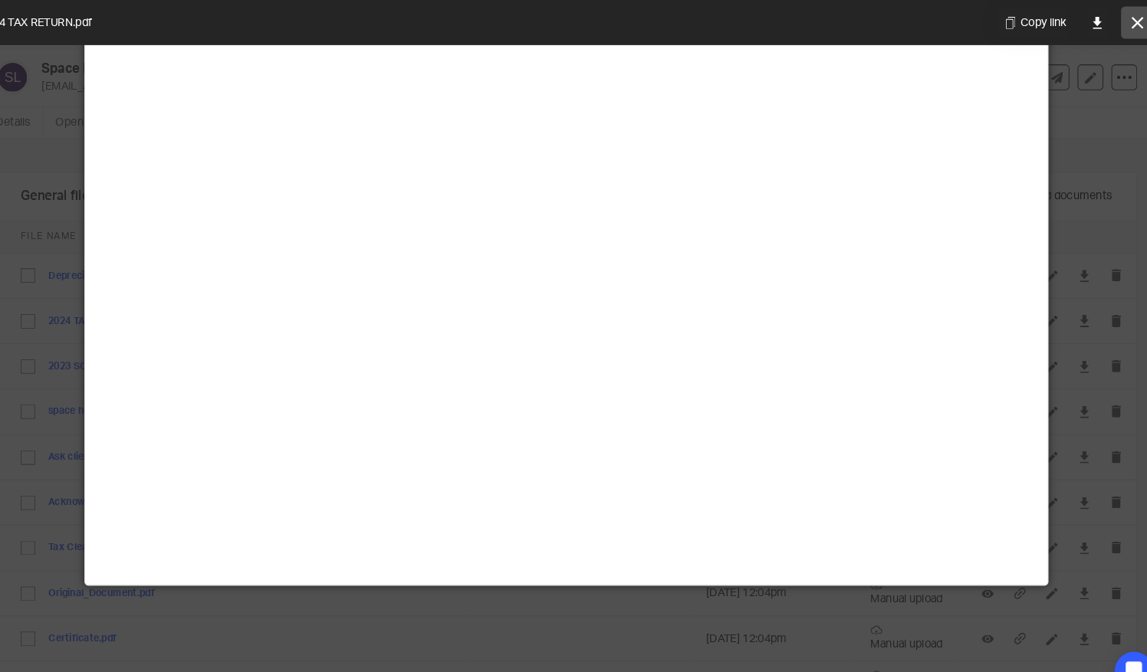
click at [1116, 14] on button at bounding box center [1116, 21] width 31 height 31
